Goal: Transaction & Acquisition: Book appointment/travel/reservation

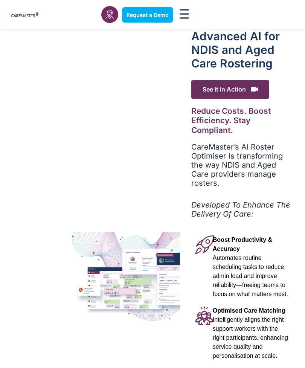
click at [212, 82] on span "See it in Action" at bounding box center [230, 89] width 78 height 18
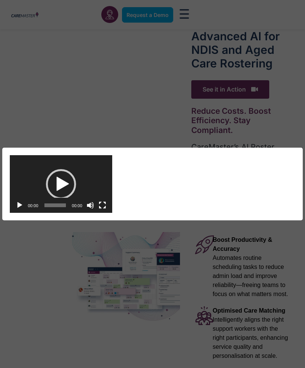
click at [56, 183] on div "Play" at bounding box center [61, 184] width 30 height 30
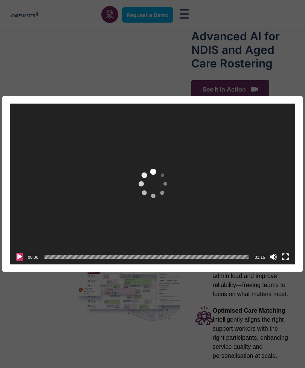
click at [17, 255] on button "Play" at bounding box center [20, 257] width 8 height 8
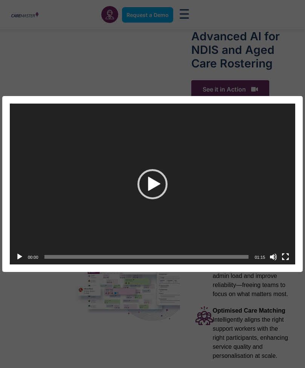
click at [14, 253] on div "Video Player" at bounding box center [20, 257] width 12 height 15
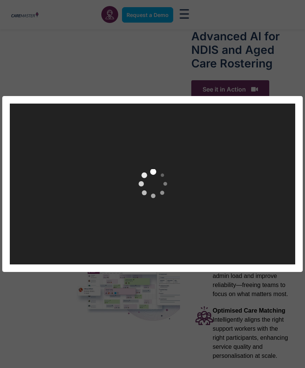
click at [139, 9] on div "Video Player https://caremaster.com.au/wp-content/uploads/2025/05/RO_screenshot…" at bounding box center [152, 184] width 305 height 368
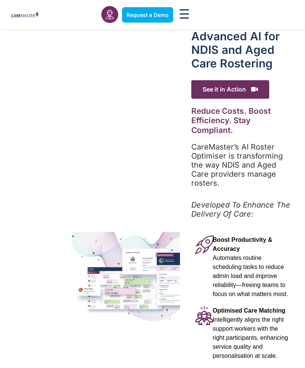
click at [142, 7] on link "Request a Demo" at bounding box center [147, 14] width 51 height 15
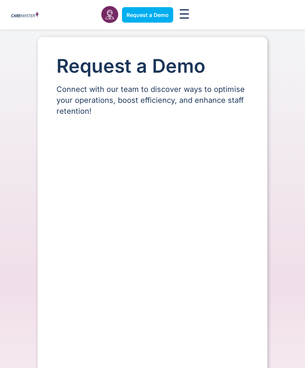
select select "**"
